Goal: Task Accomplishment & Management: Manage account settings

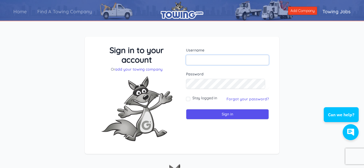
click at [214, 60] on input "text" at bounding box center [227, 60] width 83 height 10
type input "Allaboard"
click at [226, 120] on div "Username Allaboard Password Stay logged in Sign in" at bounding box center [227, 96] width 91 height 100
click at [224, 114] on input "Sign in" at bounding box center [227, 114] width 83 height 10
click at [211, 59] on input "text" at bounding box center [227, 60] width 83 height 10
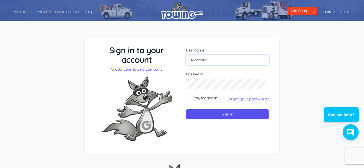
type input "Allaboard"
click at [249, 99] on link "Forgot your password?" at bounding box center [247, 99] width 42 height 5
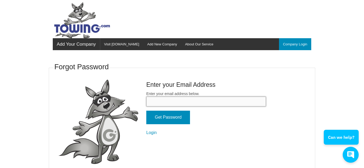
click at [174, 101] on input "Enter your email address below." at bounding box center [205, 102] width 119 height 10
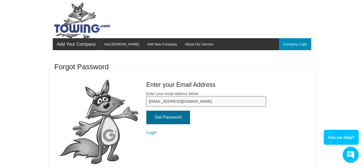
type input "sales@allaboardtransport.com"
click at [166, 118] on input "Get Password" at bounding box center [168, 118] width 44 height 14
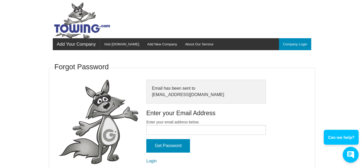
click at [147, 161] on link "Login" at bounding box center [151, 161] width 10 height 5
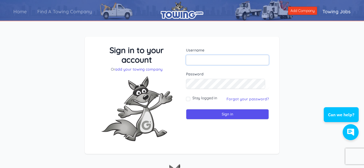
click at [192, 61] on input "text" at bounding box center [227, 60] width 83 height 10
type input "Allaboard"
click at [208, 116] on input "Sign in" at bounding box center [227, 114] width 83 height 10
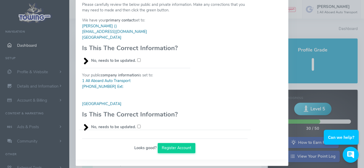
scroll to position [59, 0]
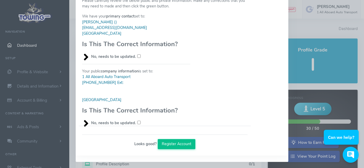
click at [181, 146] on button "Register Account" at bounding box center [177, 144] width 38 height 10
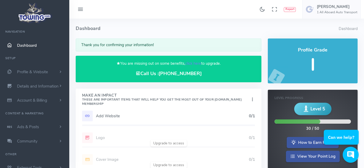
click at [127, 117] on h5 "Add Website" at bounding box center [172, 116] width 153 height 4
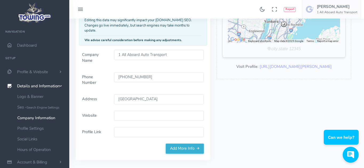
scroll to position [76, 0]
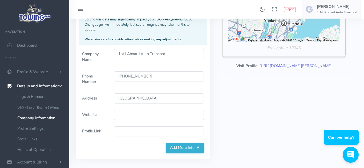
click at [288, 66] on link "[URL][DOMAIN_NAME][PERSON_NAME]" at bounding box center [295, 65] width 72 height 5
